Goal: Navigation & Orientation: Find specific page/section

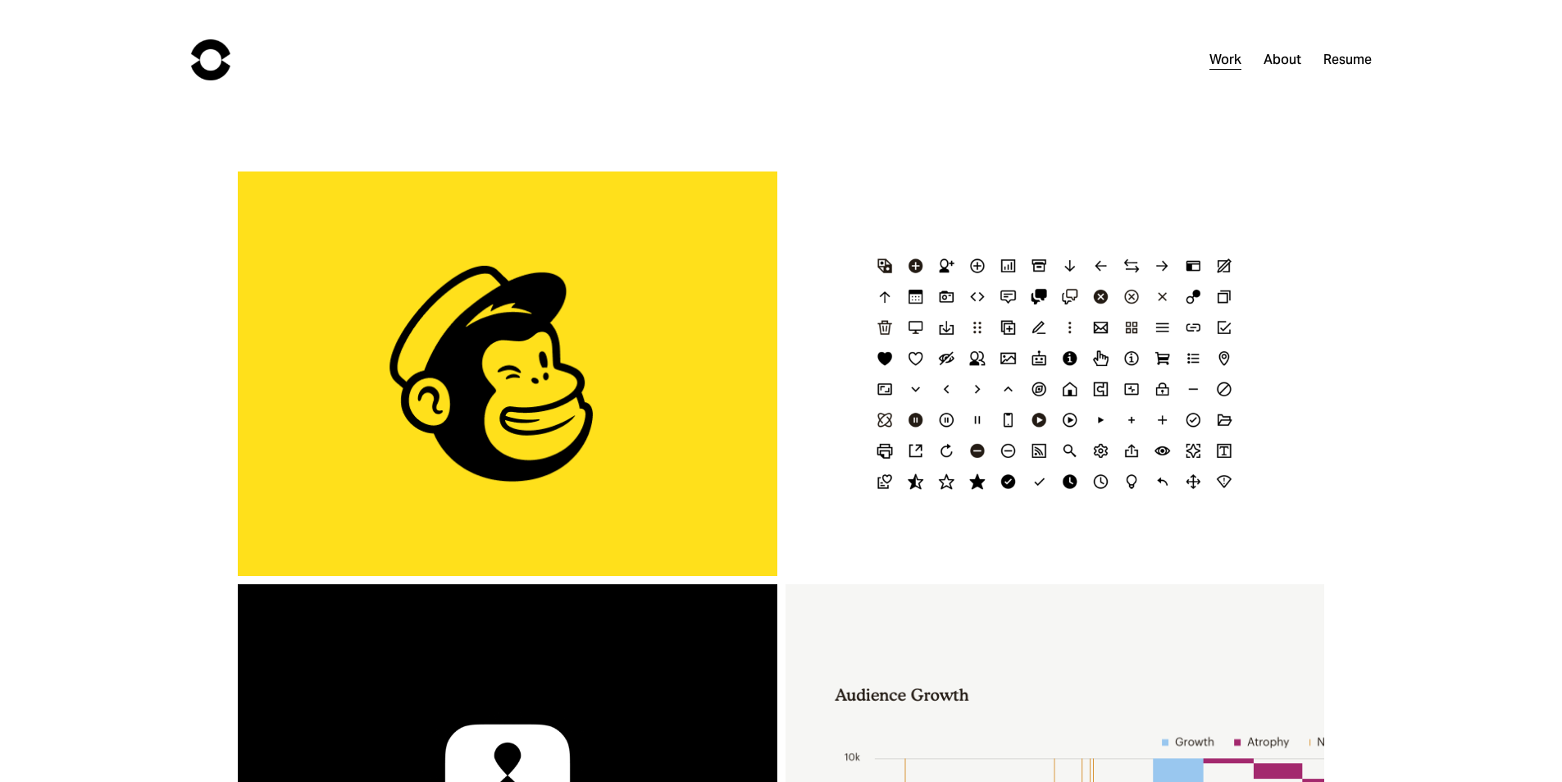
click at [1284, 60] on link "About" at bounding box center [1283, 60] width 38 height 24
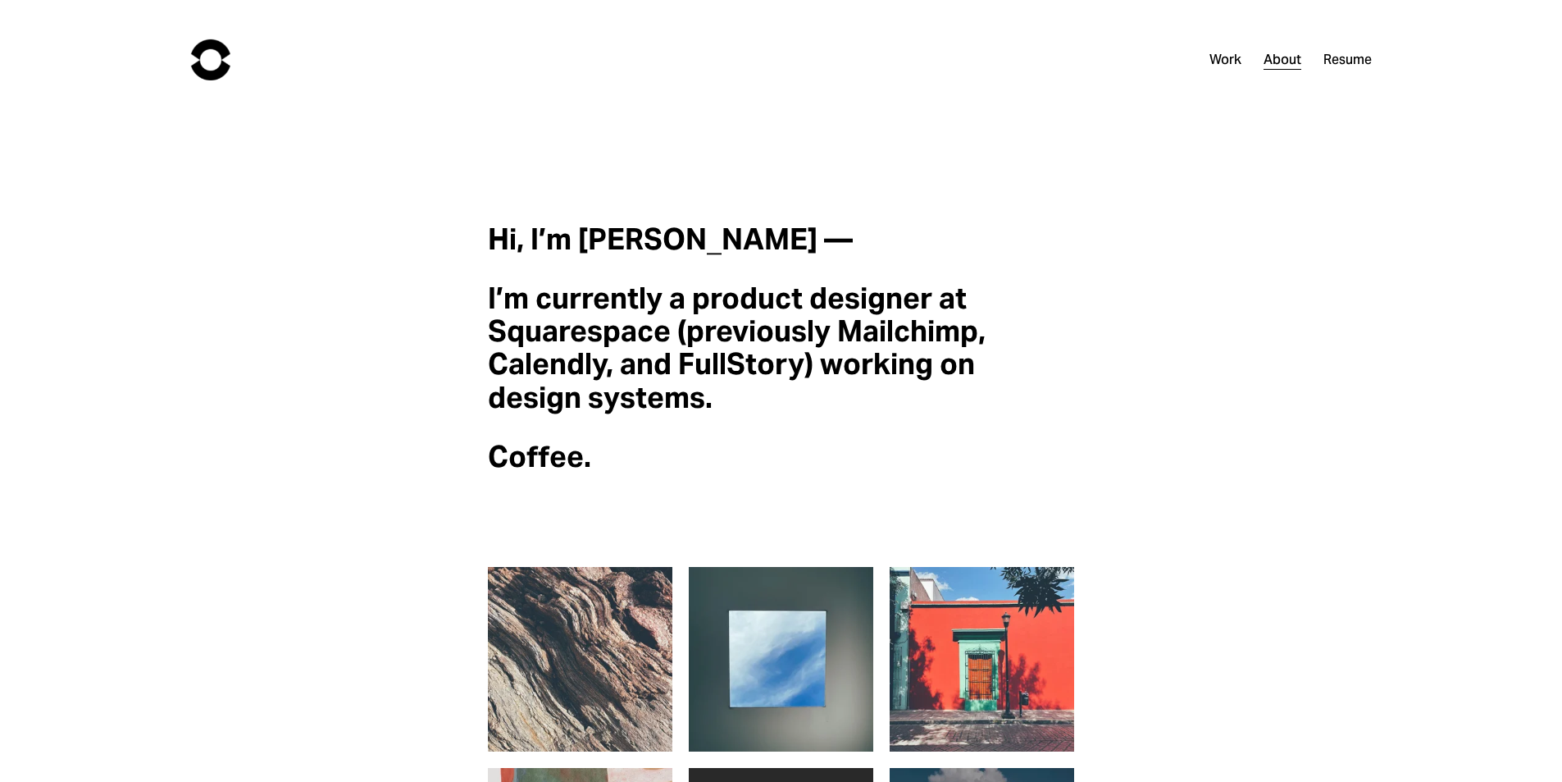
click at [1334, 58] on link "Resume" at bounding box center [1348, 60] width 48 height 24
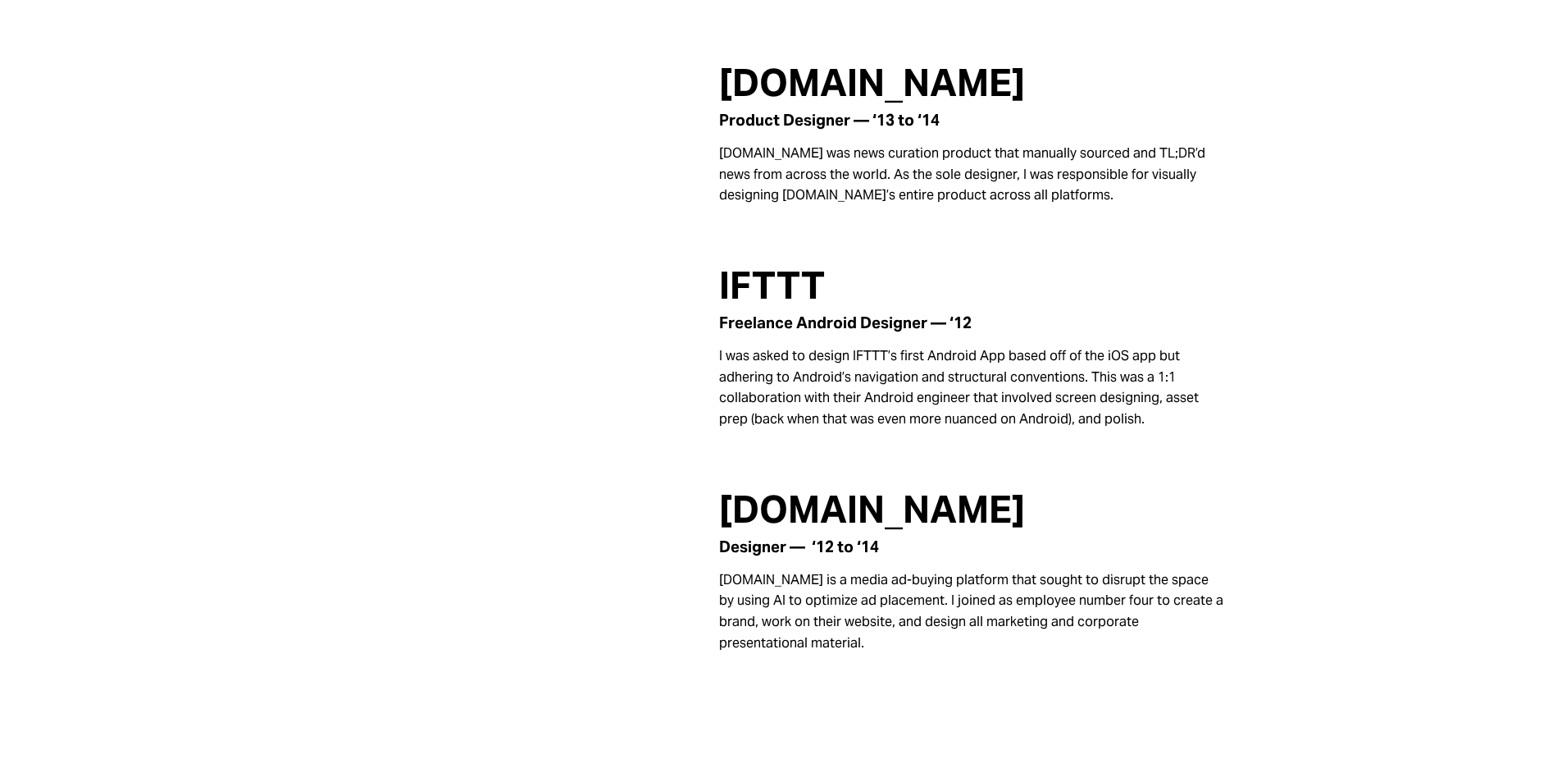
scroll to position [1020, 0]
